Goal: Task Accomplishment & Management: Use online tool/utility

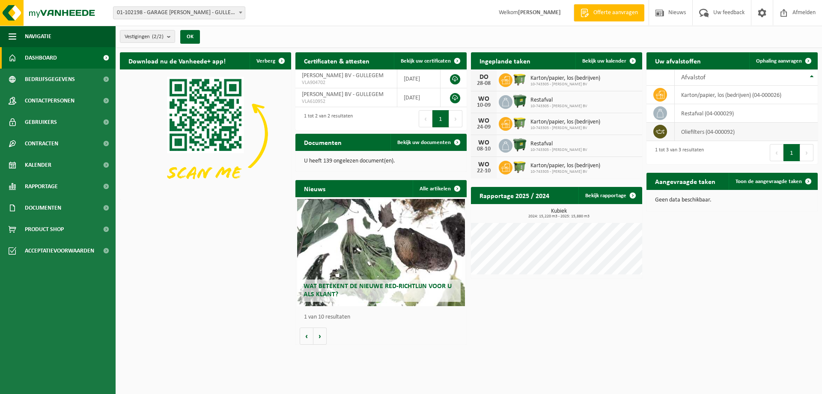
click at [702, 131] on td "oliefilters (04-000092)" at bounding box center [746, 131] width 143 height 18
click at [39, 171] on span "Kalender" at bounding box center [38, 164] width 27 height 21
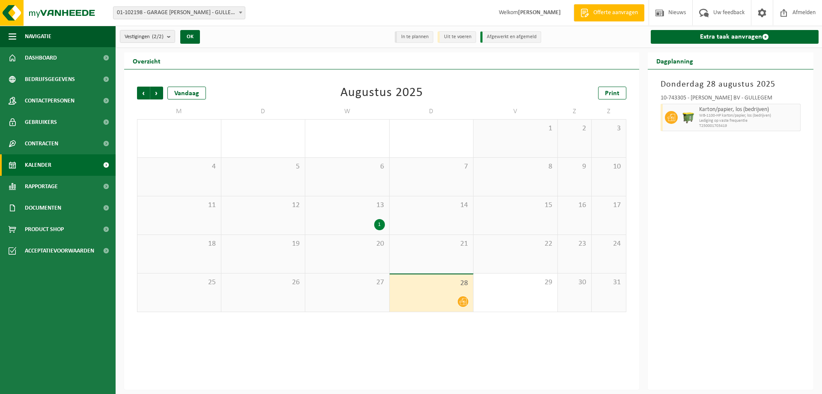
click at [379, 224] on div "1" at bounding box center [379, 224] width 11 height 11
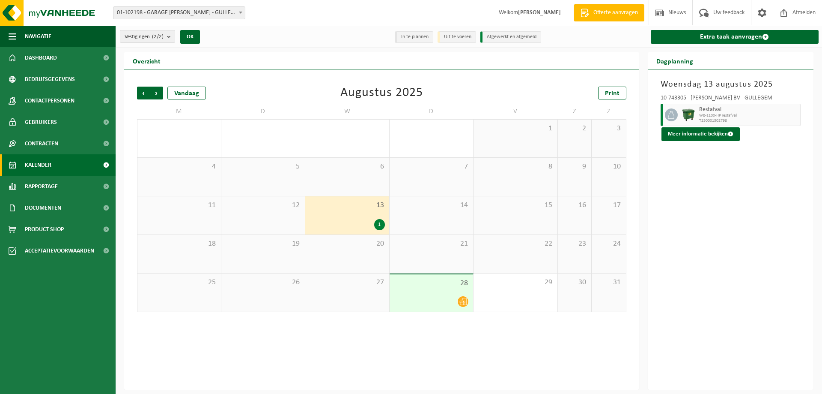
click at [445, 284] on span "28" at bounding box center [431, 282] width 75 height 9
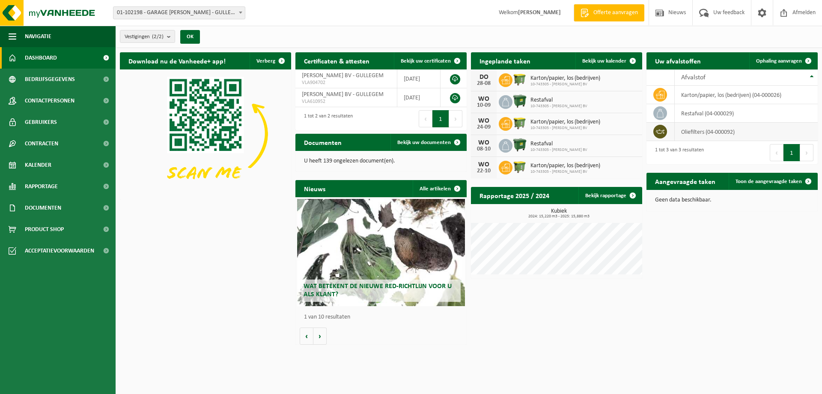
click at [684, 136] on td "oliefilters (04-000092)" at bounding box center [746, 131] width 143 height 18
click at [658, 135] on span at bounding box center [660, 132] width 14 height 14
click at [657, 130] on icon at bounding box center [660, 131] width 9 height 4
click at [442, 143] on span "Bekijk uw documenten" at bounding box center [424, 143] width 54 height 6
click at [776, 60] on span "Ophaling aanvragen" at bounding box center [779, 61] width 46 height 6
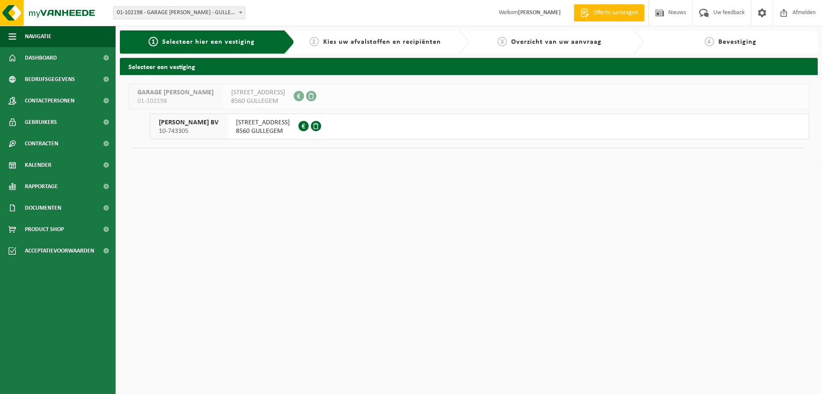
click at [208, 127] on span "10-743305" at bounding box center [189, 131] width 60 height 9
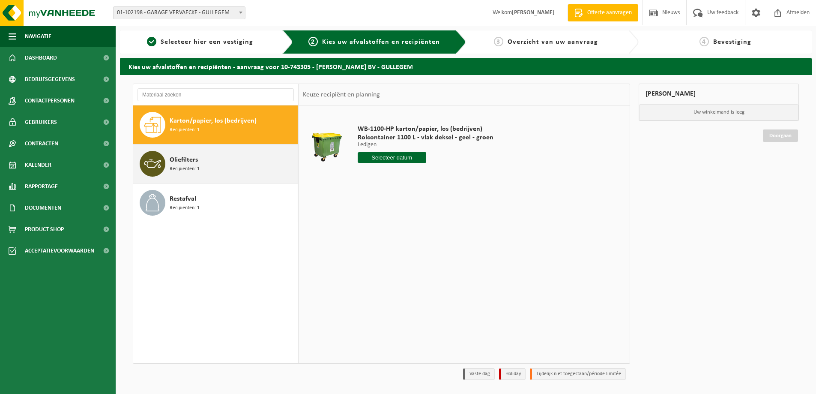
click at [203, 161] on div "Oliefilters Recipiënten: 1" at bounding box center [233, 164] width 126 height 26
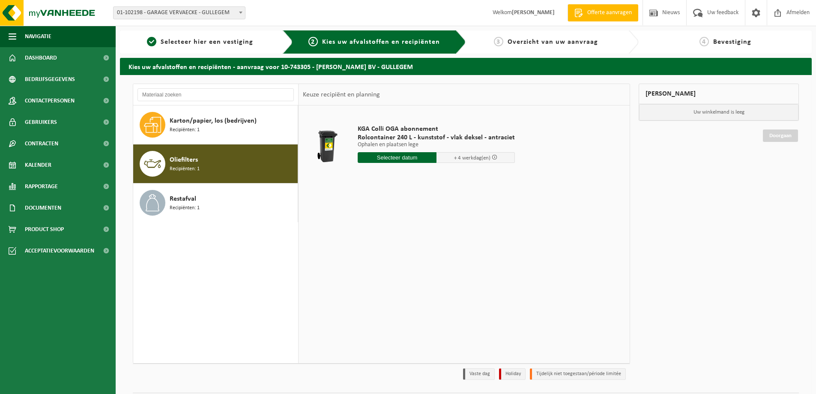
click at [392, 155] on input "text" at bounding box center [397, 157] width 79 height 11
click at [421, 261] on div "29" at bounding box center [425, 261] width 15 height 14
type input "Van 2025-08-29"
